Goal: Find specific page/section: Find specific page/section

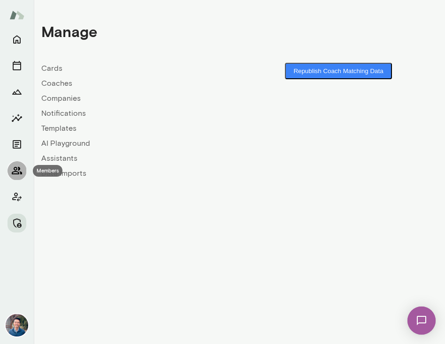
click at [16, 178] on button "Members" at bounding box center [17, 170] width 19 height 19
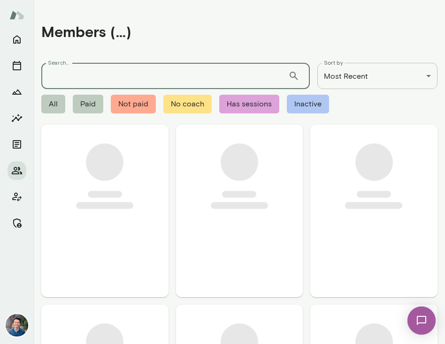
click at [84, 80] on input "Search..." at bounding box center [164, 76] width 247 height 26
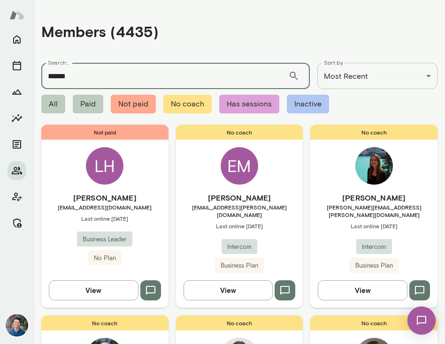
click at [149, 77] on input "******" at bounding box center [164, 76] width 247 height 26
type input "******"
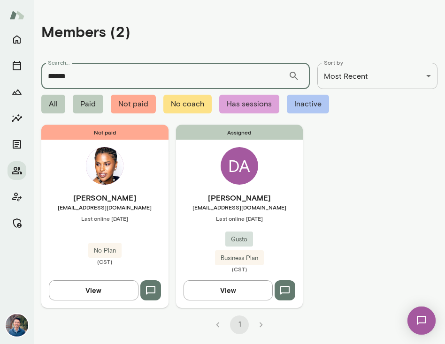
click at [290, 201] on h6 "[PERSON_NAME]" at bounding box center [239, 197] width 127 height 11
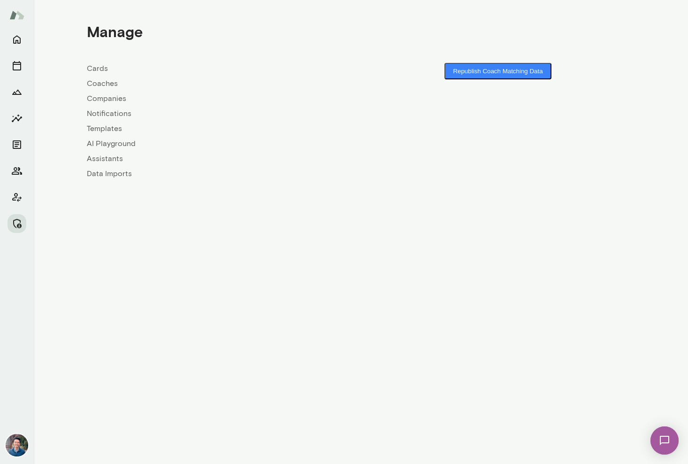
click at [97, 98] on link "Companies" at bounding box center [224, 98] width 274 height 11
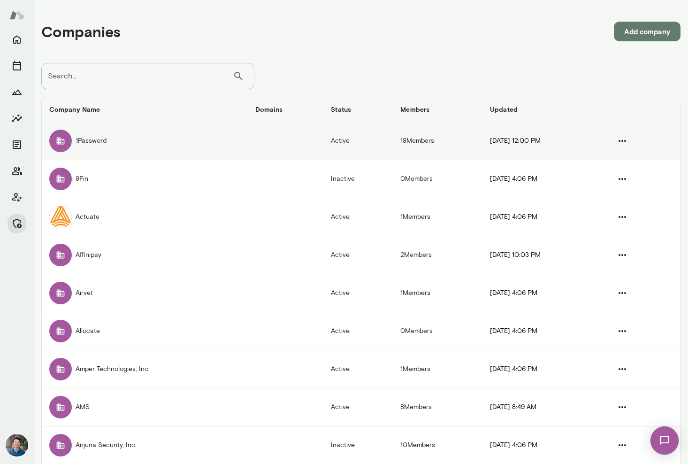
click at [106, 137] on td "1Password" at bounding box center [145, 141] width 206 height 38
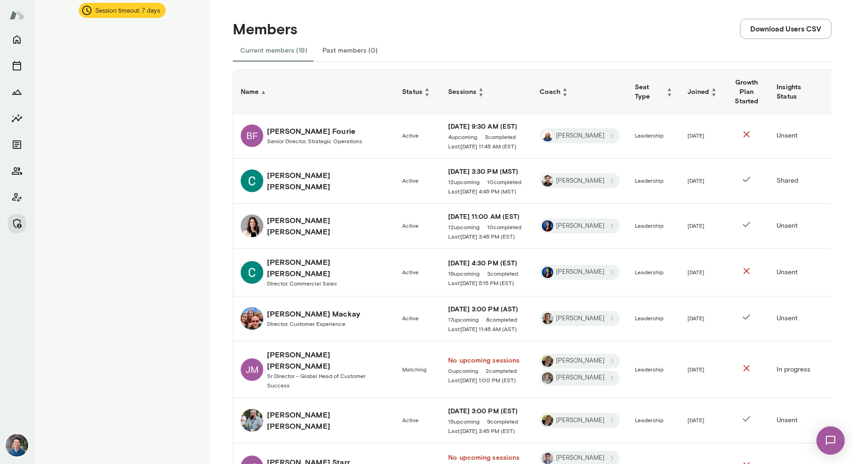
scroll to position [170, 0]
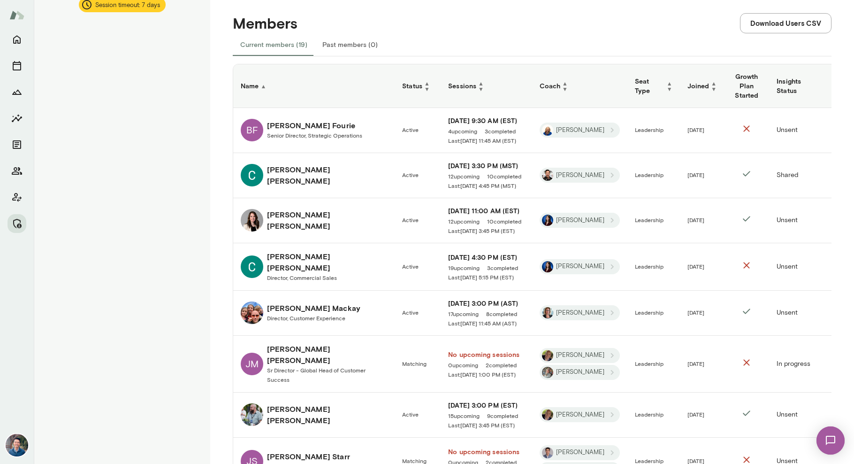
click at [478, 88] on h6 "Sessions ▲ ▼" at bounding box center [486, 85] width 76 height 11
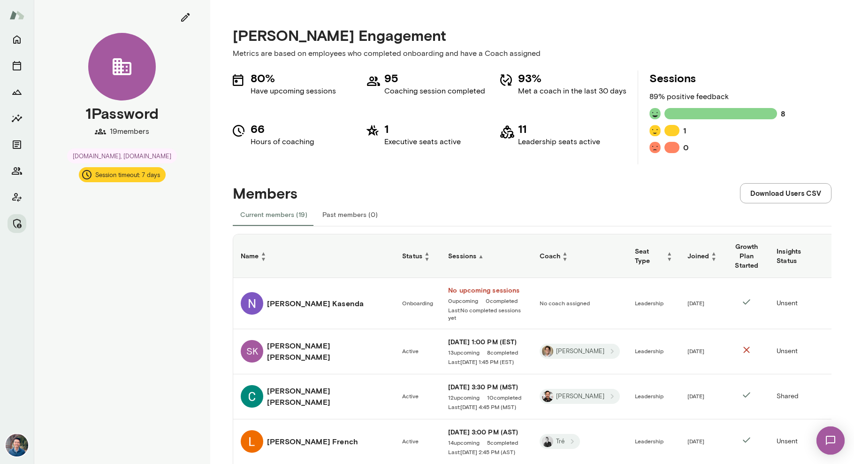
scroll to position [6, 0]
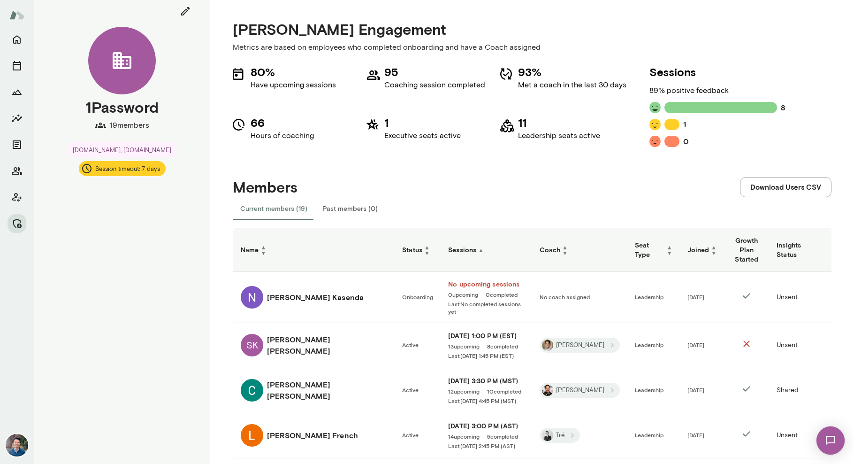
drag, startPoint x: 450, startPoint y: 350, endPoint x: 534, endPoint y: 349, distance: 84.0
click at [532, 349] on td "Mon, Oct 6 1:00 PM (EST) 13 upcoming 8 completed Last: Mon, Sep 22 1:45 PM (EST)" at bounding box center [486, 345] width 91 height 45
